Goal: Navigation & Orientation: Go to known website

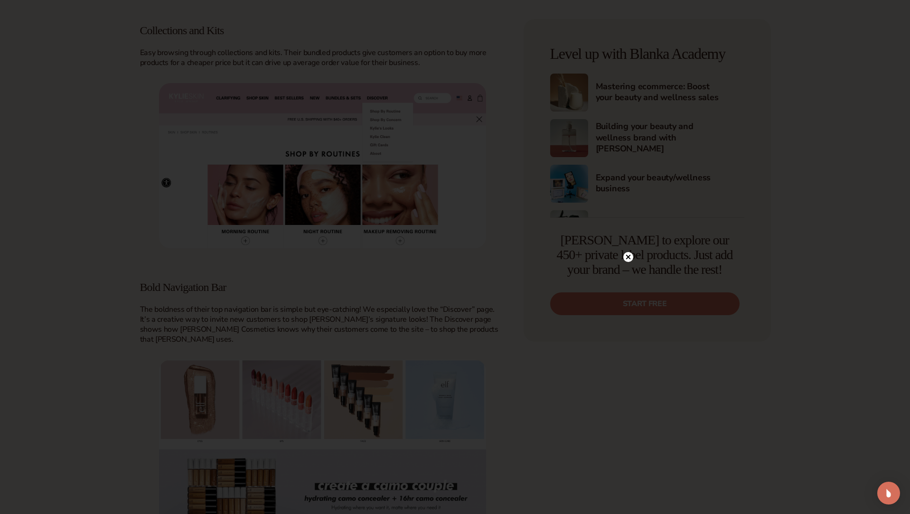
scroll to position [1127, 0]
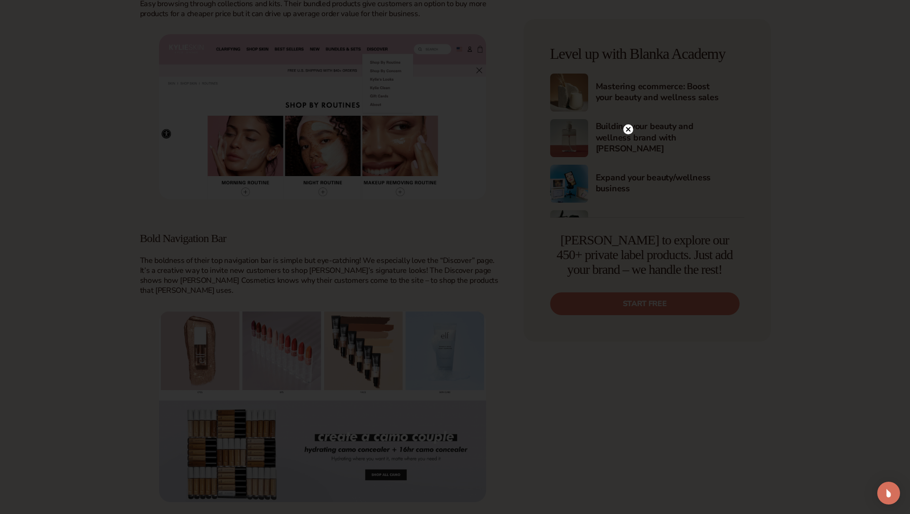
click at [630, 127] on circle at bounding box center [628, 129] width 10 height 10
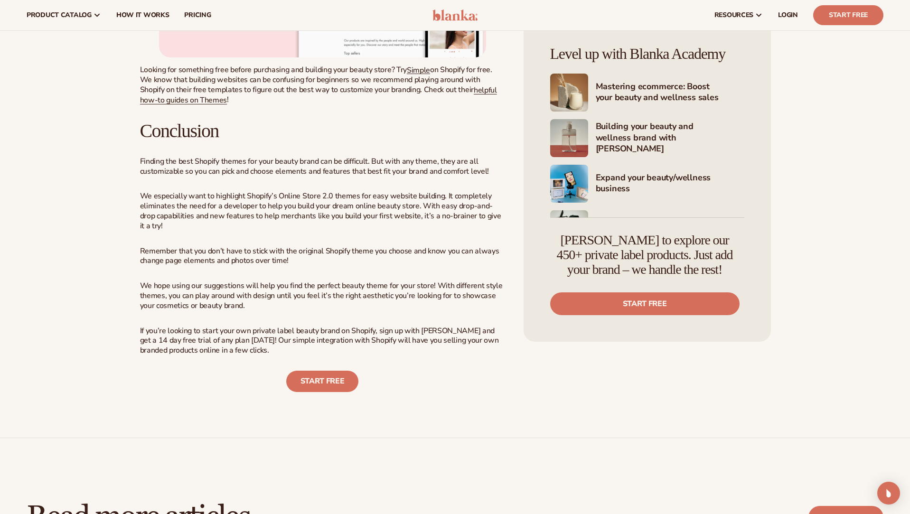
scroll to position [4951, 0]
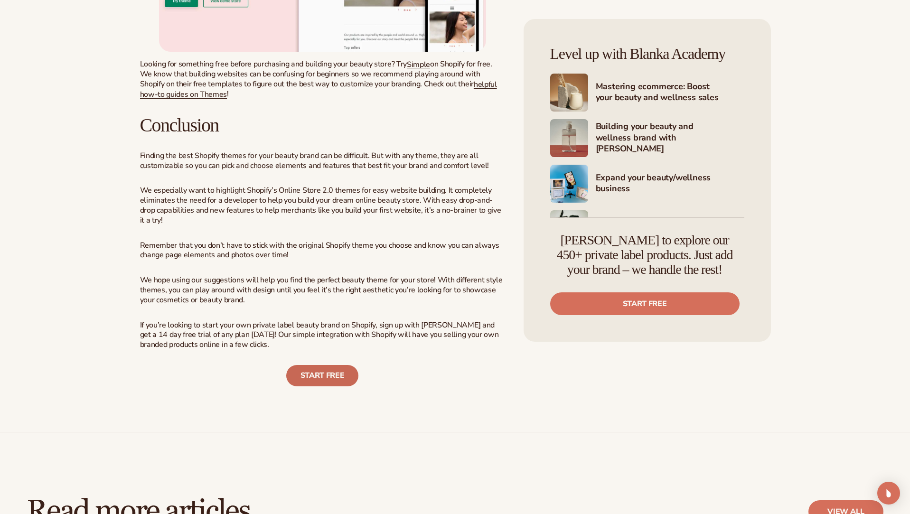
click at [321, 365] on link "Start free" at bounding box center [322, 375] width 73 height 21
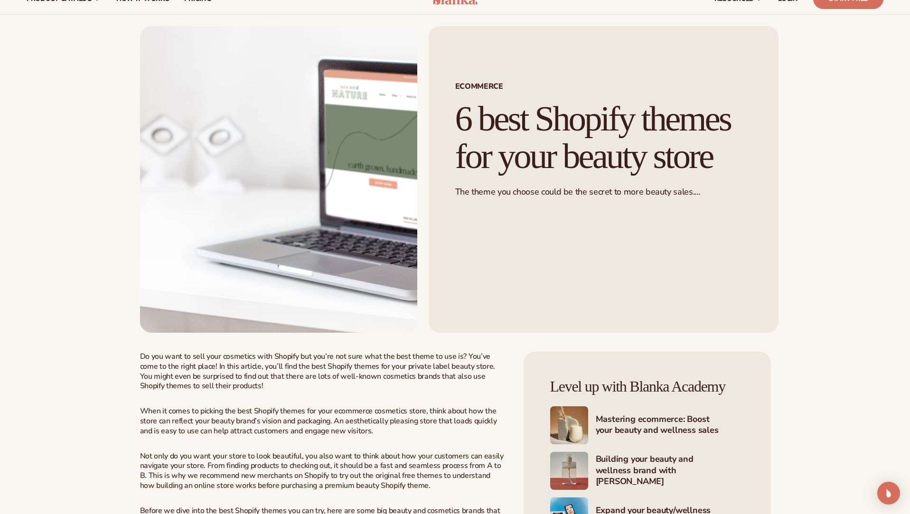
scroll to position [0, 0]
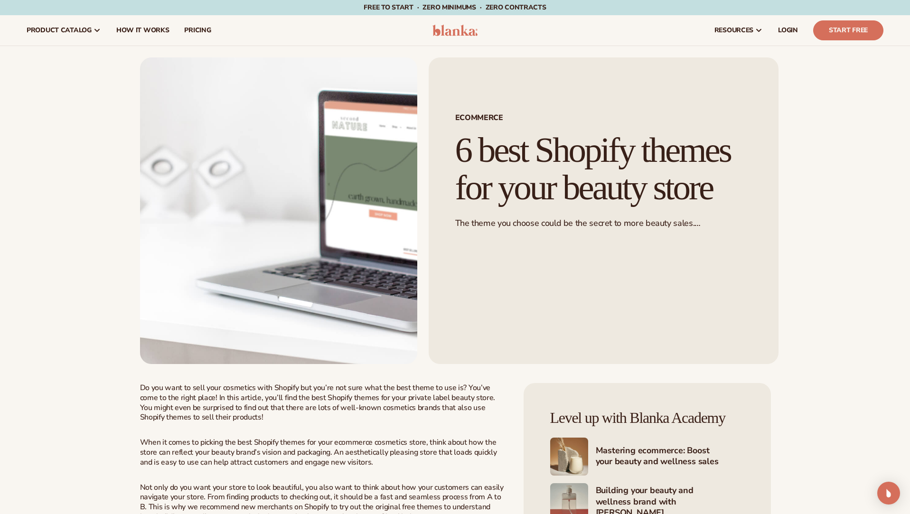
click at [463, 43] on header "Cart product catalog The Lab by [PERSON_NAME]" at bounding box center [455, 30] width 910 height 30
click at [463, 30] on img at bounding box center [455, 30] width 45 height 11
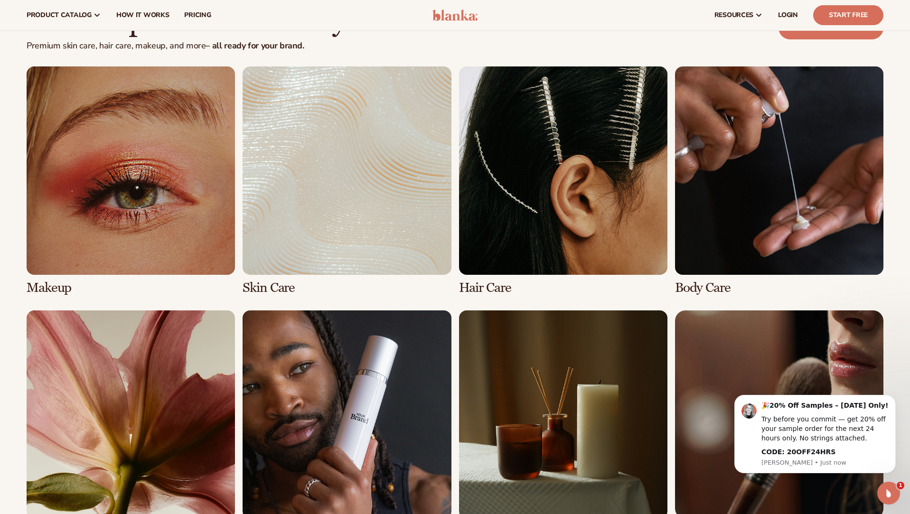
scroll to position [1884, 0]
